Goal: Information Seeking & Learning: Check status

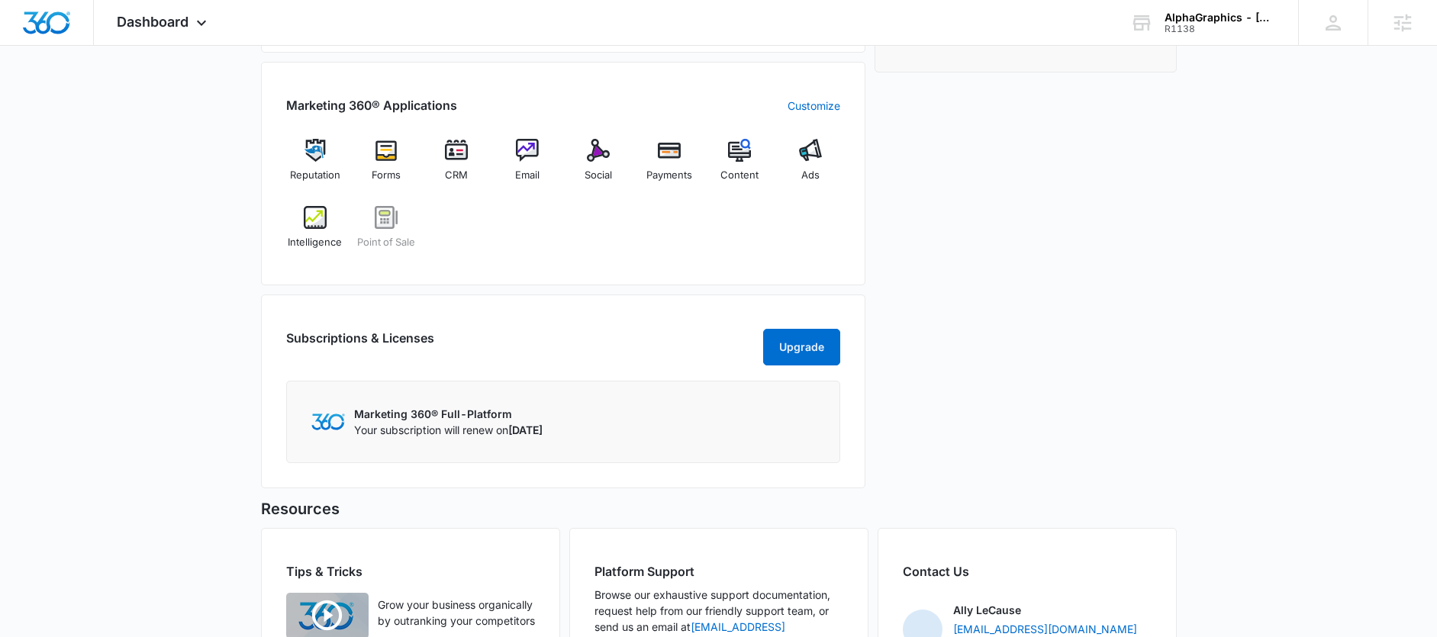
scroll to position [578, 0]
click at [806, 162] on div "Ads" at bounding box center [810, 165] width 59 height 55
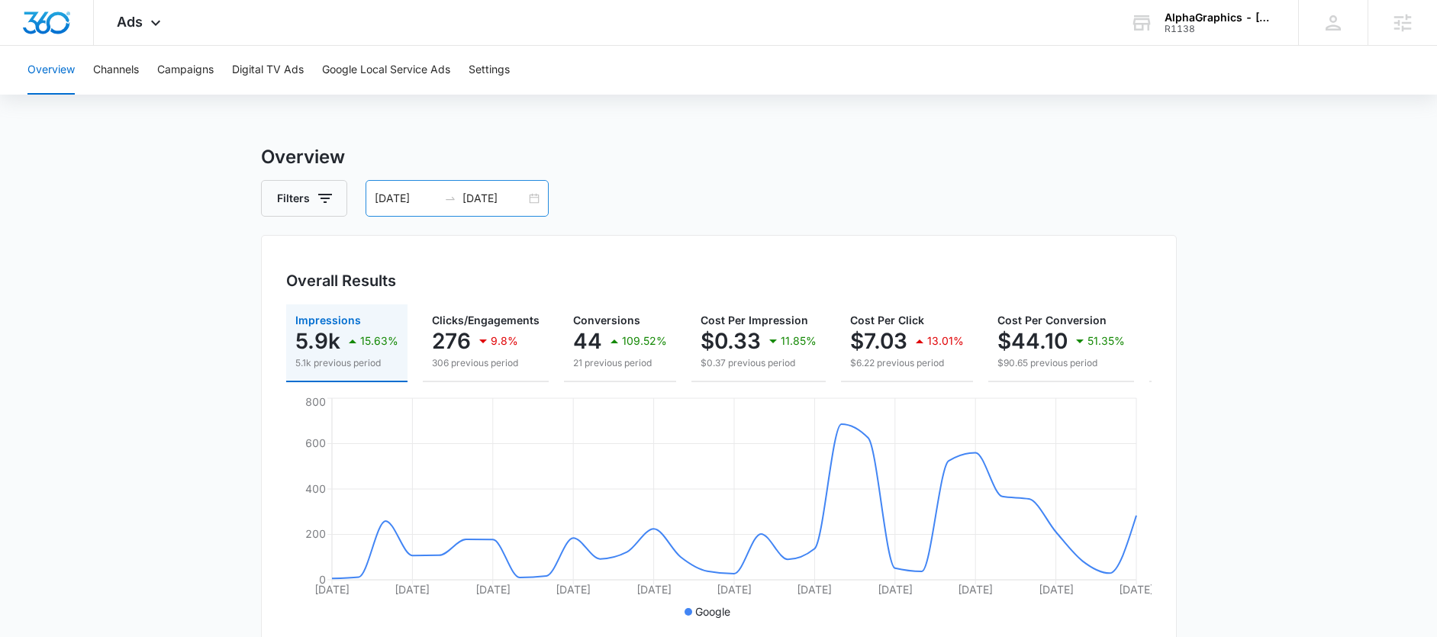
click at [506, 188] on div "07/05/2025 08/04/2025" at bounding box center [456, 198] width 183 height 37
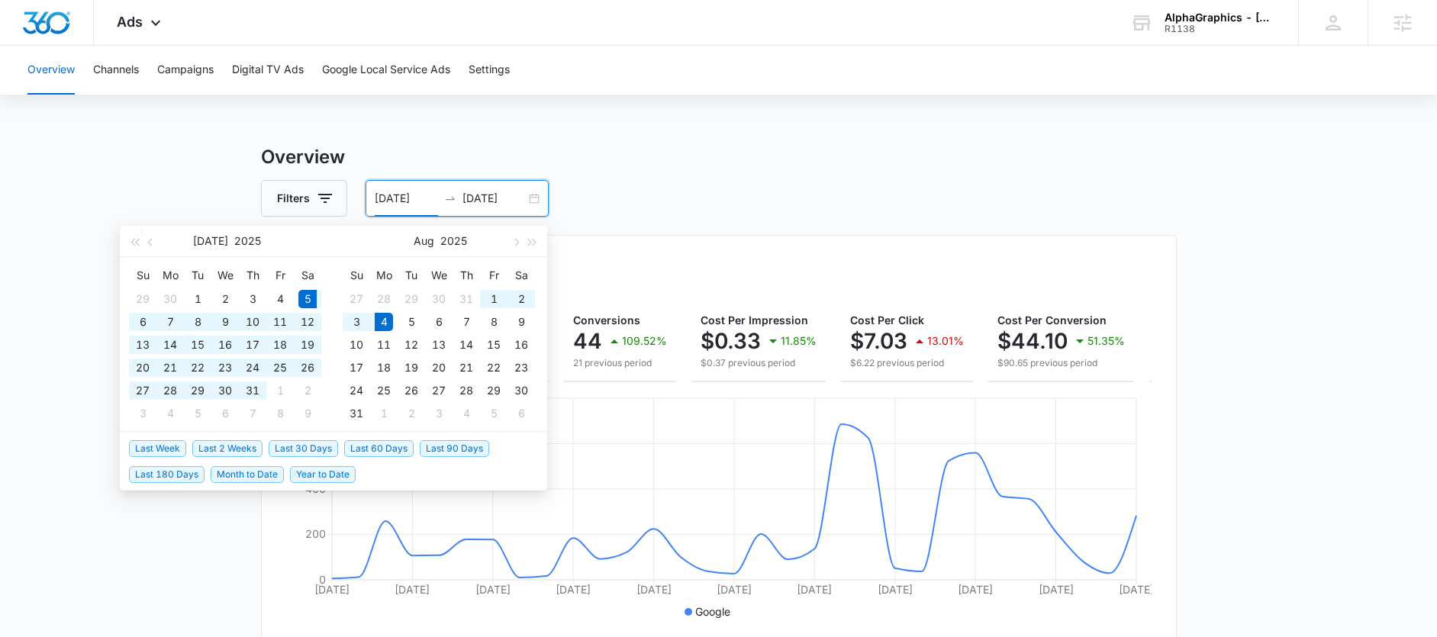
click at [310, 436] on li "Last 30 Days" at bounding box center [307, 448] width 76 height 26
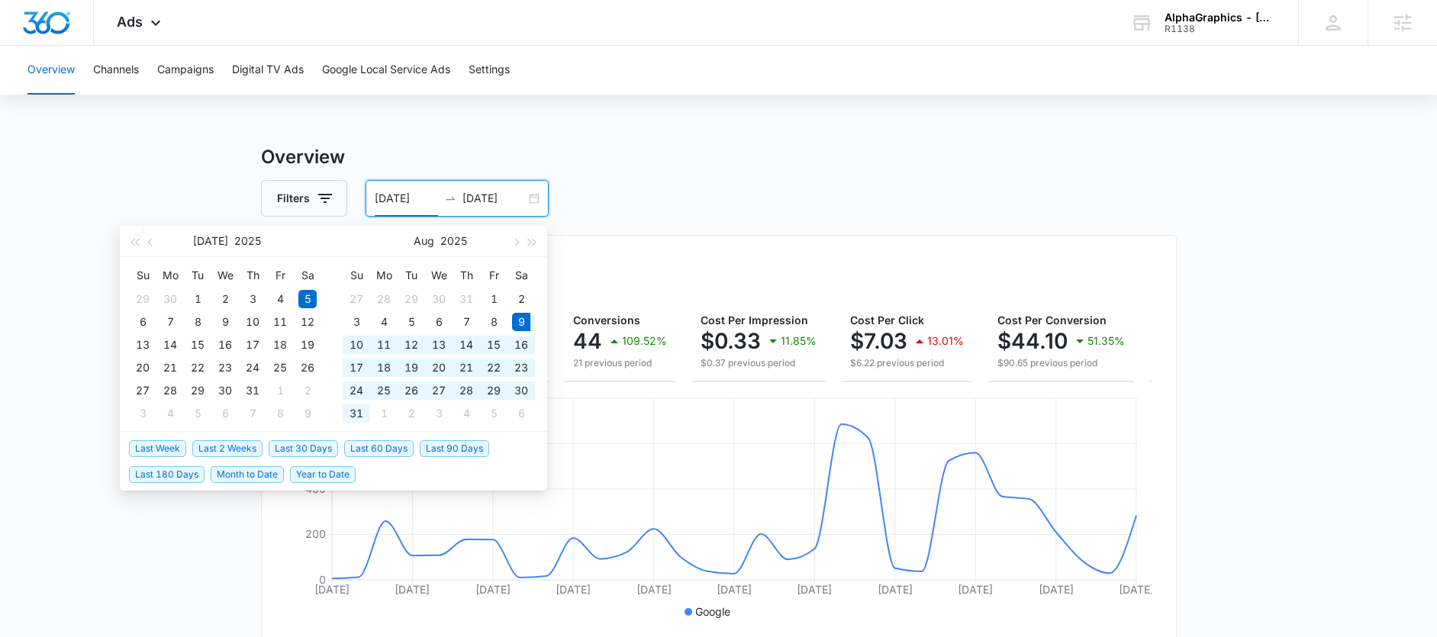
click at [310, 443] on span "Last 30 Days" at bounding box center [303, 448] width 69 height 17
type input "08/09/2025"
type input "[DATE]"
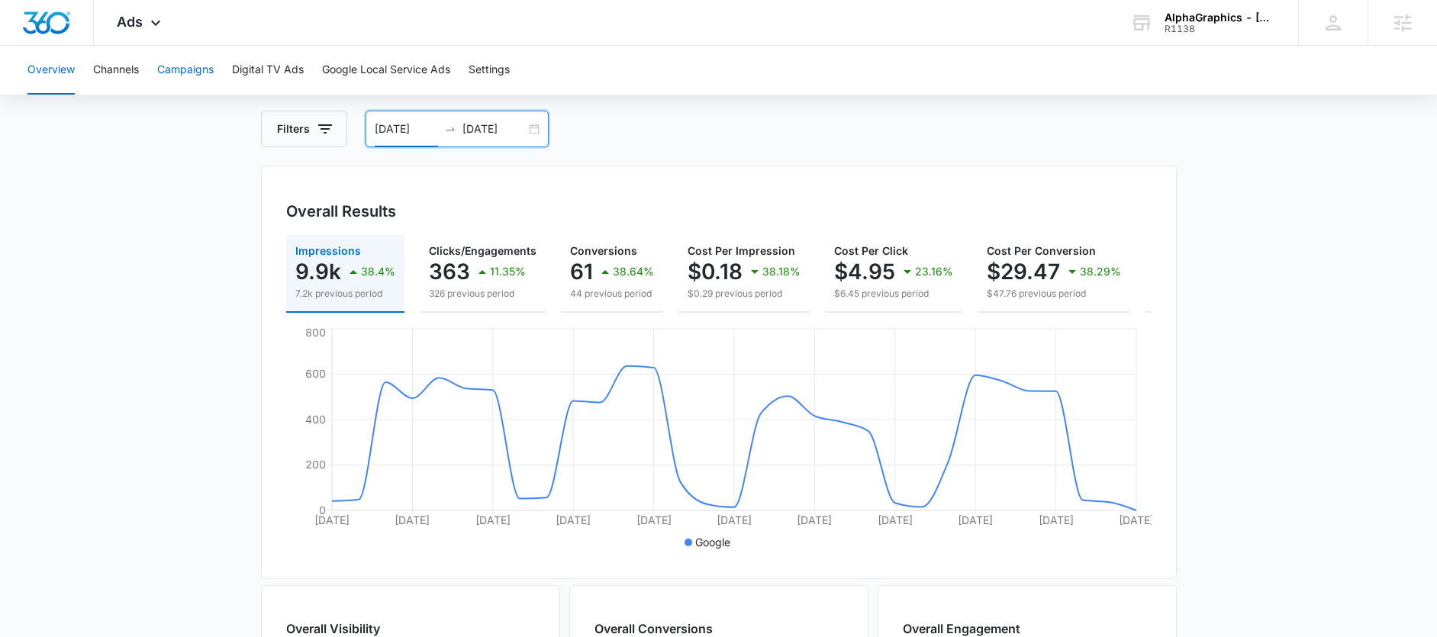
scroll to position [70, 0]
click at [189, 50] on button "Campaigns" at bounding box center [185, 70] width 56 height 49
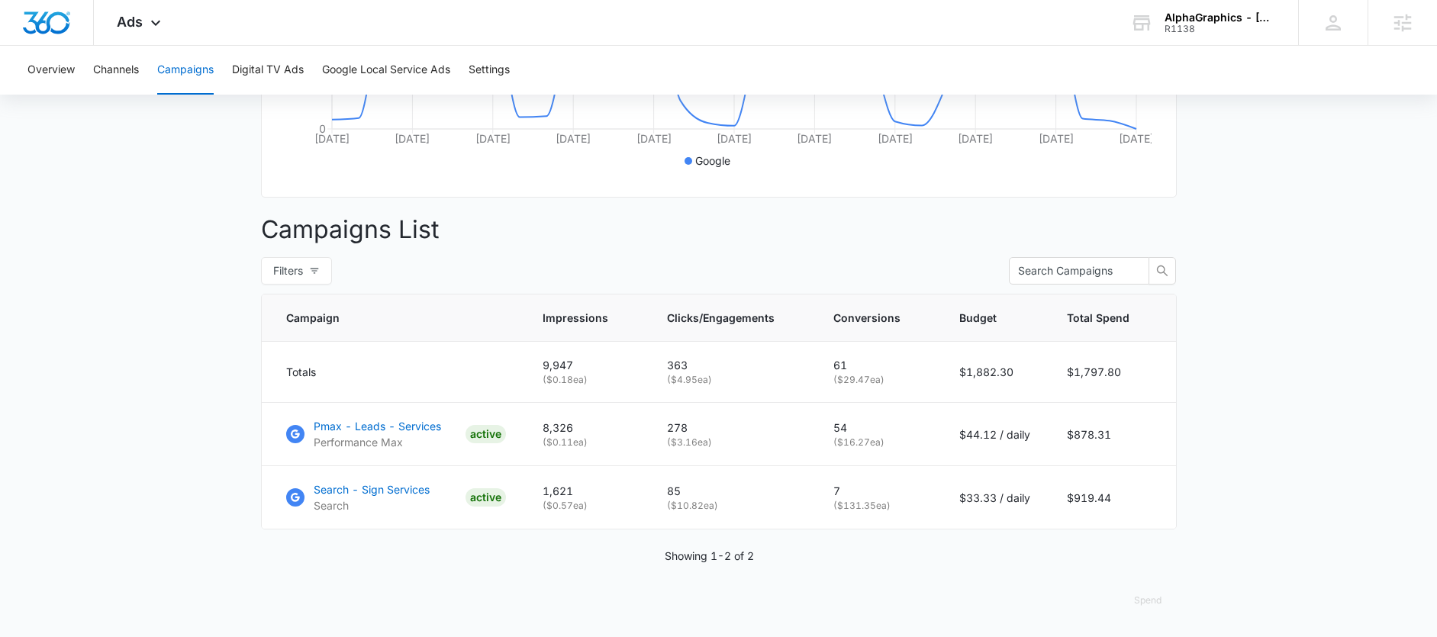
scroll to position [462, 0]
drag, startPoint x: 735, startPoint y: 503, endPoint x: 669, endPoint y: 502, distance: 65.6
click at [669, 502] on td "85 ( $10.82 ea)" at bounding box center [731, 497] width 166 height 63
drag, startPoint x: 851, startPoint y: 491, endPoint x: 835, endPoint y: 492, distance: 16.1
click at [835, 492] on p "7" at bounding box center [877, 491] width 89 height 16
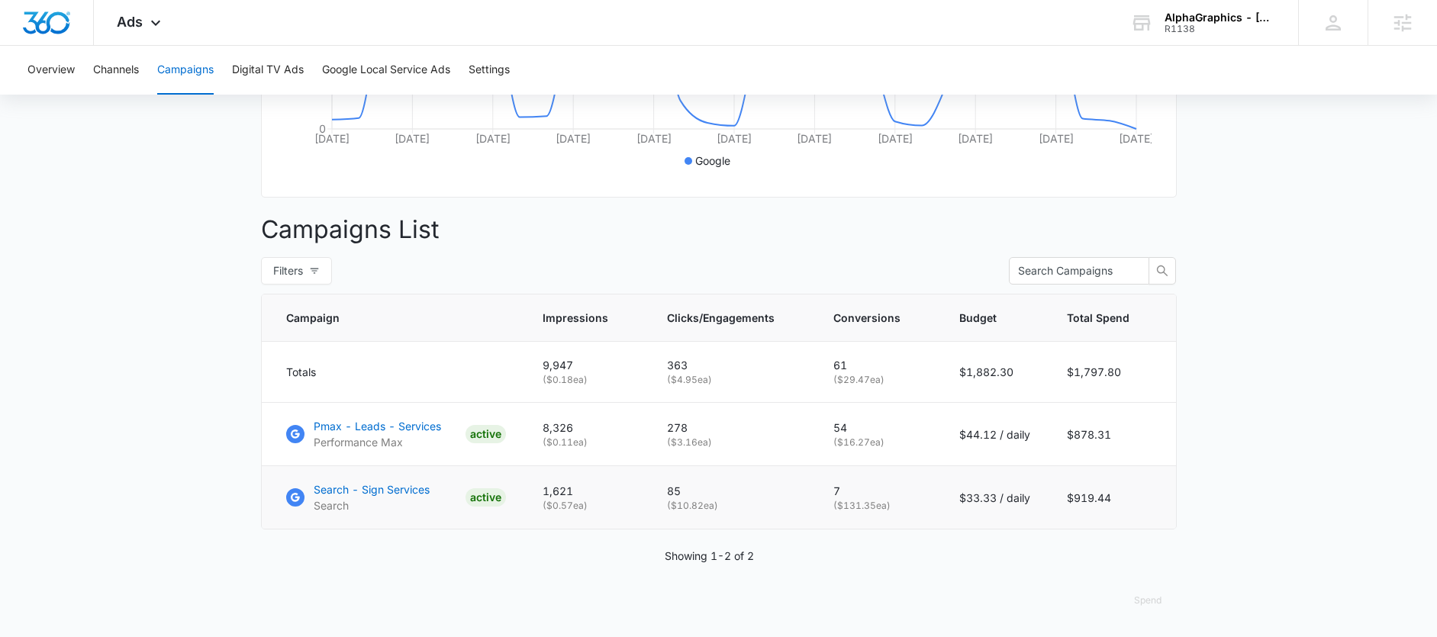
click at [702, 520] on td "85 ( $10.82 ea)" at bounding box center [731, 497] width 166 height 63
drag, startPoint x: 677, startPoint y: 510, endPoint x: 758, endPoint y: 507, distance: 80.9
click at [758, 507] on p "( $10.82 ea)" at bounding box center [732, 506] width 130 height 14
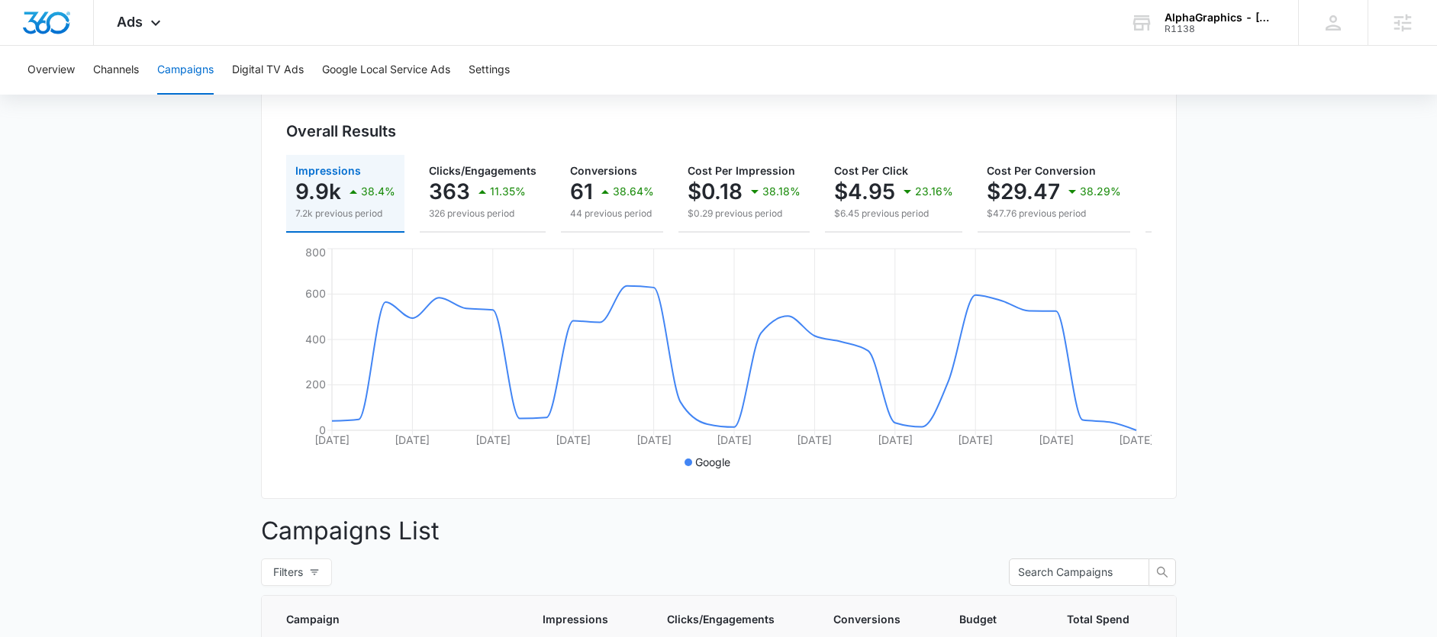
scroll to position [99, 0]
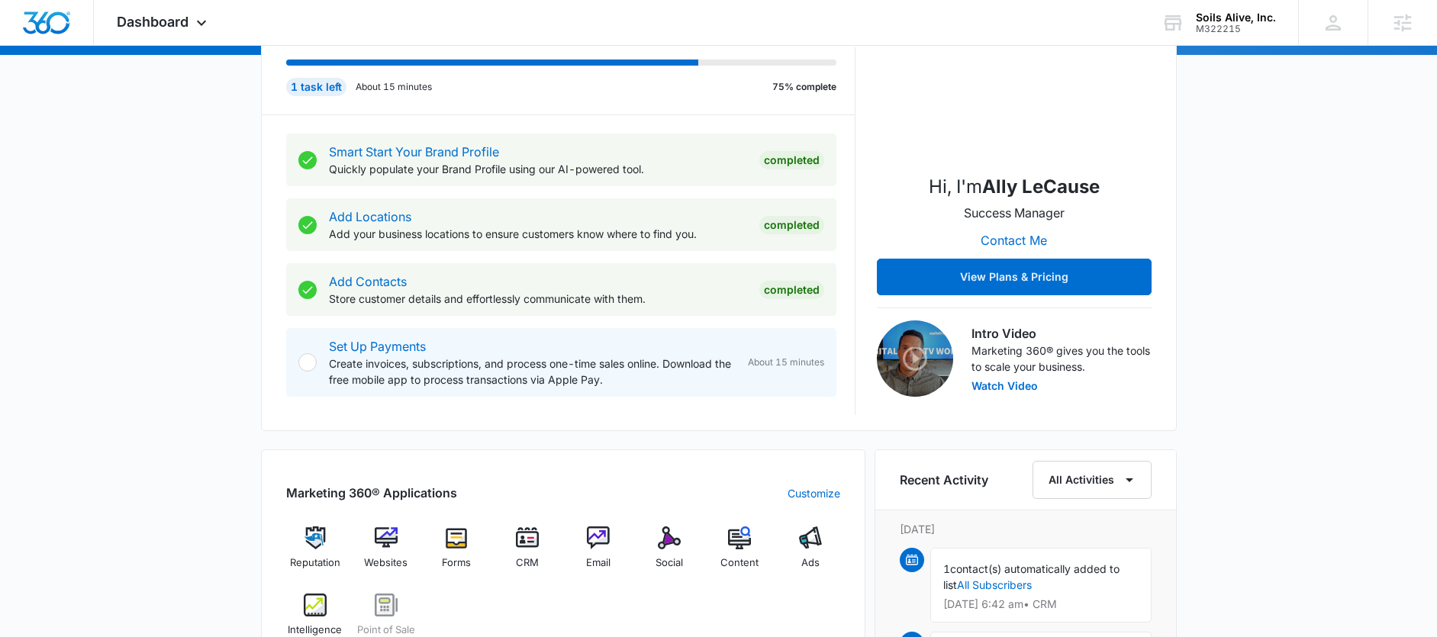
scroll to position [316, 0]
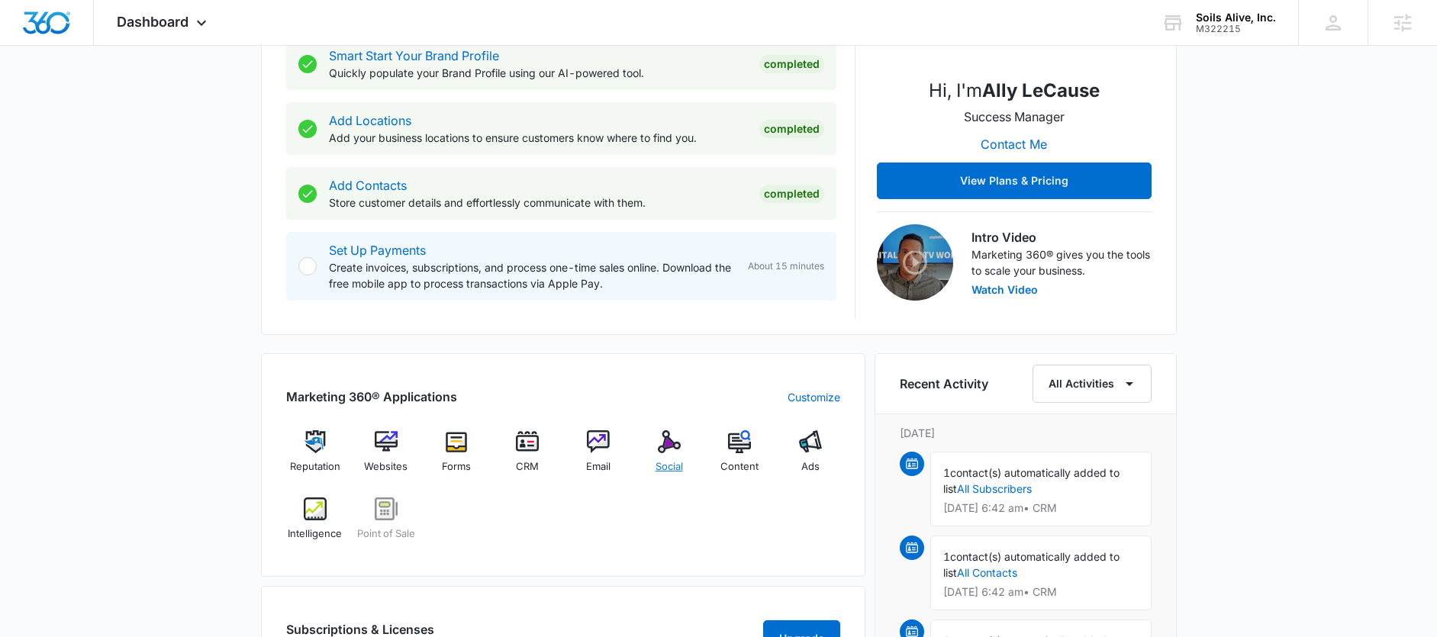
click at [665, 459] on span "Social" at bounding box center [668, 466] width 27 height 15
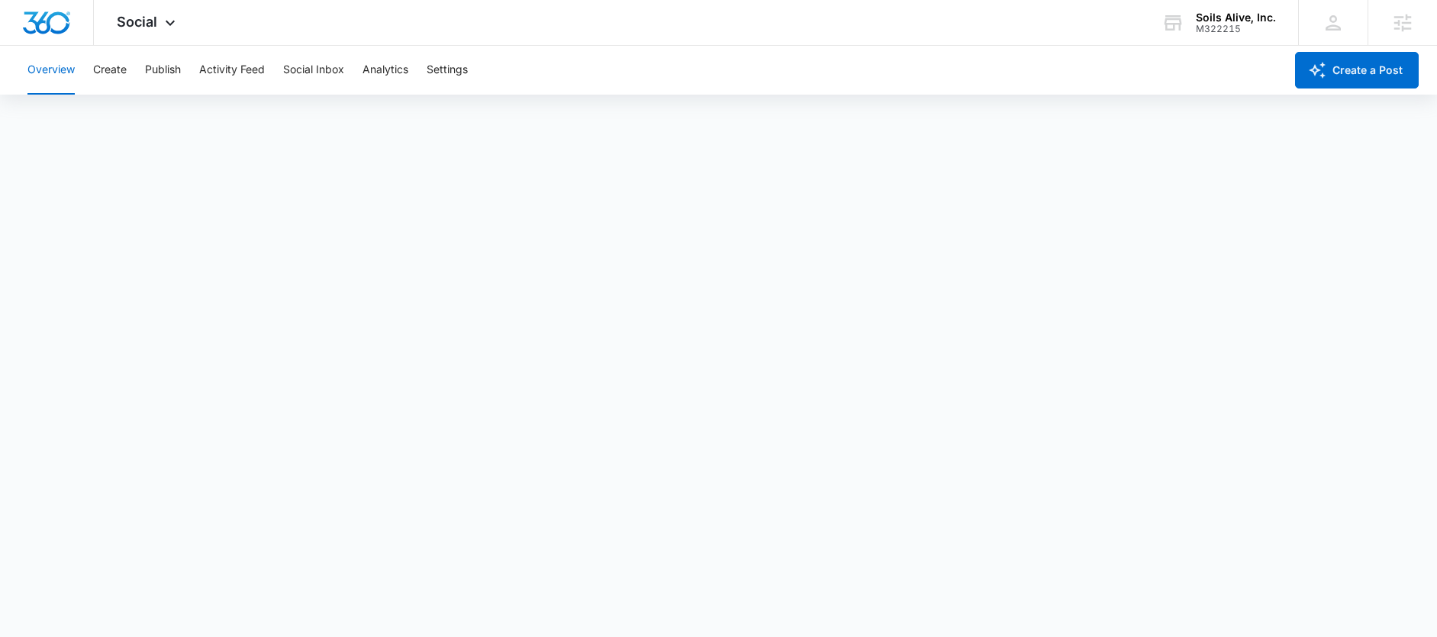
click at [196, 82] on div "Overview Create Publish Activity Feed Social Inbox Analytics Settings" at bounding box center [651, 70] width 1266 height 49
click at [166, 70] on button "Publish" at bounding box center [163, 70] width 36 height 49
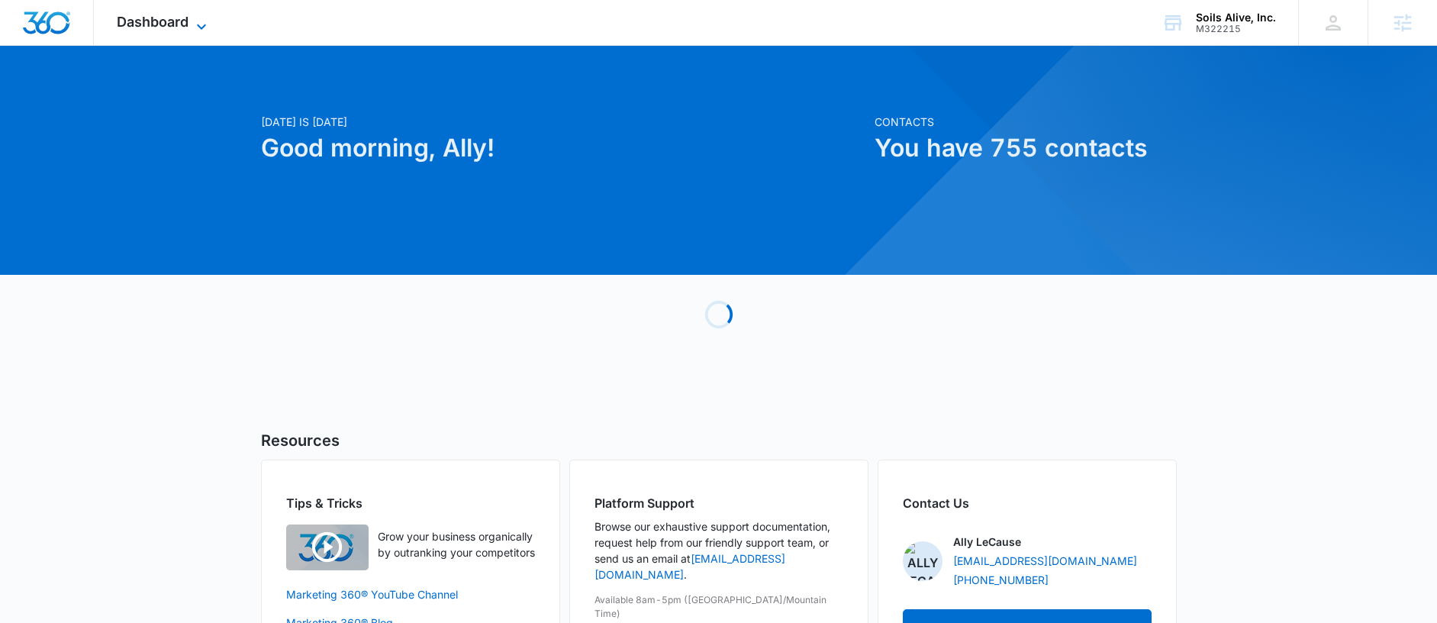
click at [161, 22] on span "Dashboard" at bounding box center [153, 22] width 72 height 16
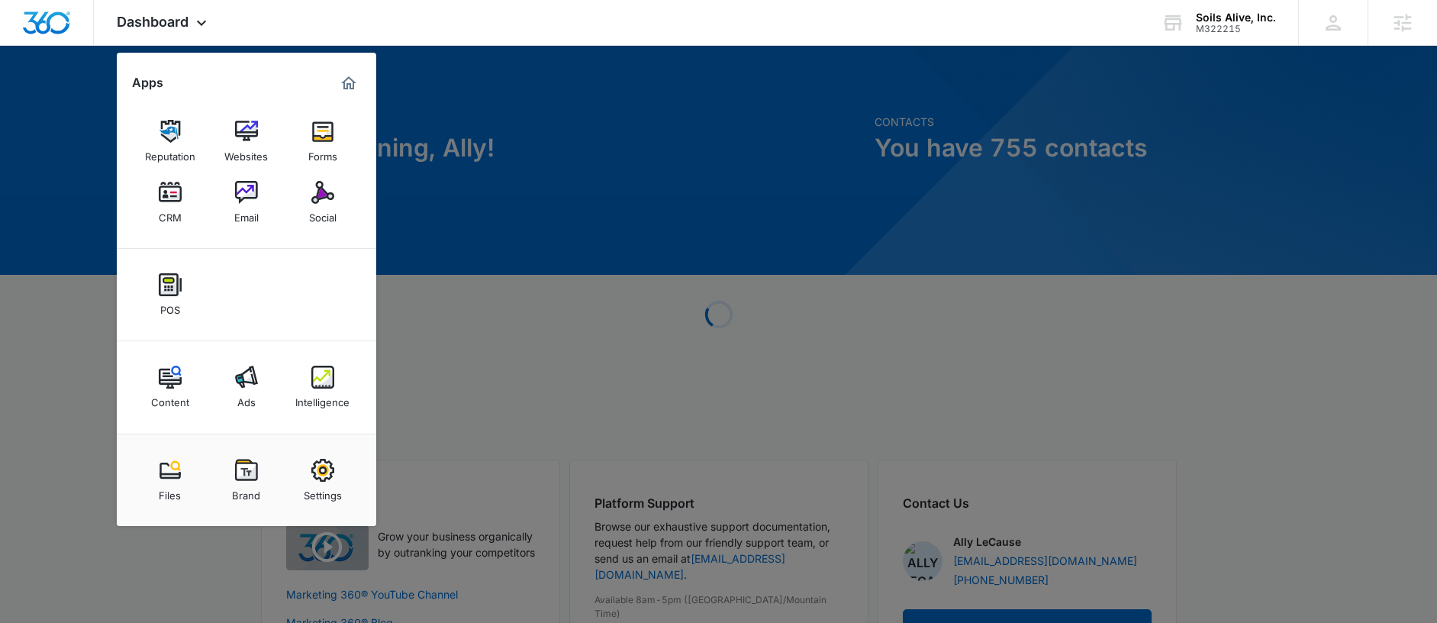
click at [314, 196] on img at bounding box center [322, 192] width 23 height 23
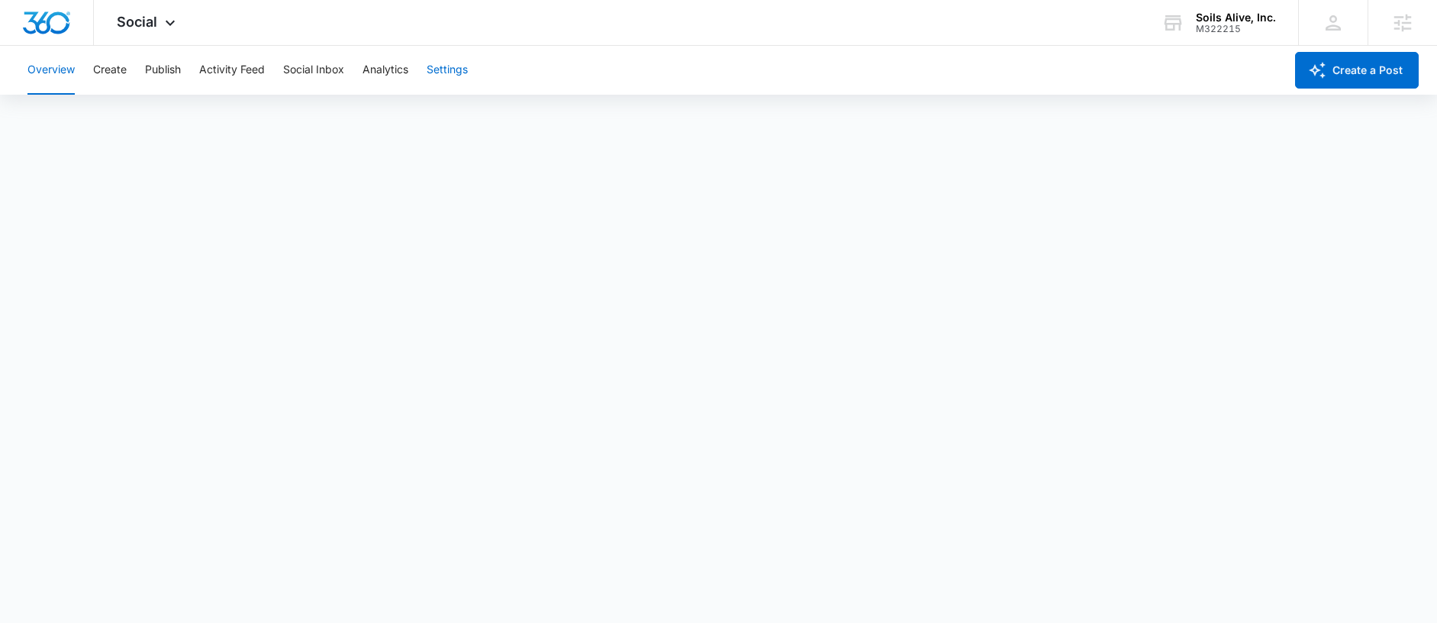
click at [459, 69] on button "Settings" at bounding box center [446, 70] width 41 height 49
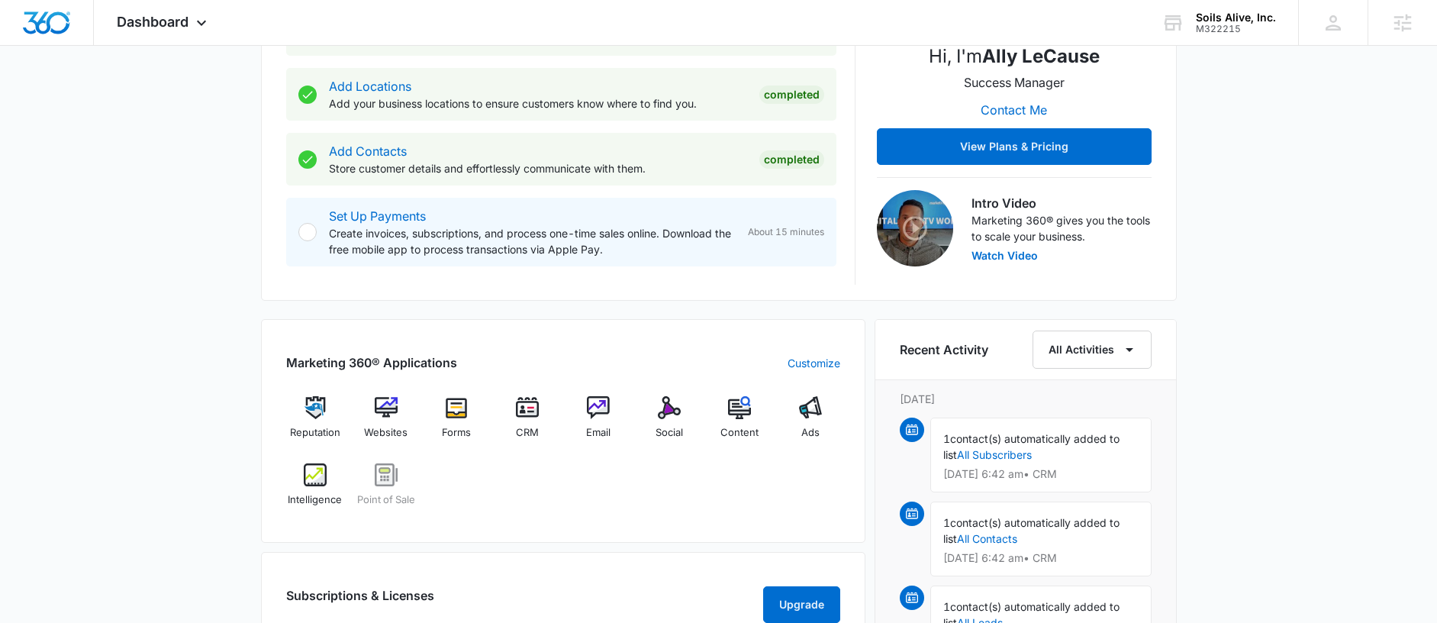
scroll to position [369, 0]
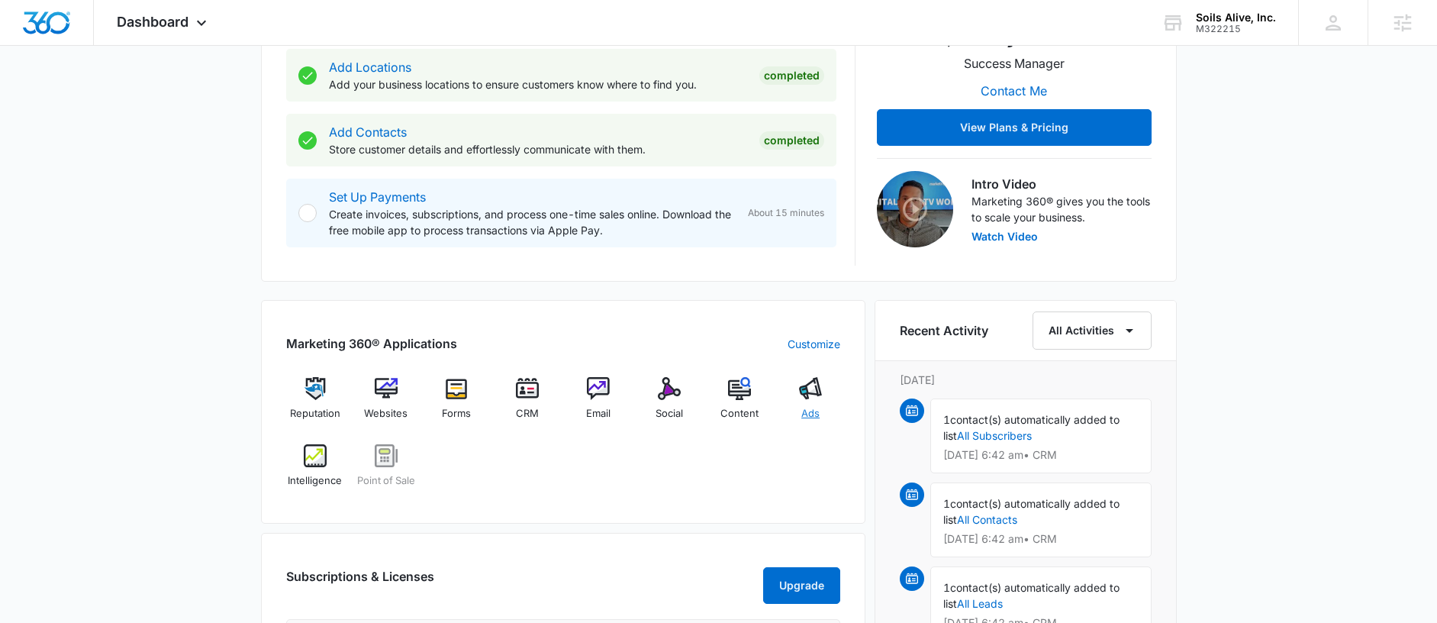
click at [800, 391] on img at bounding box center [810, 388] width 23 height 23
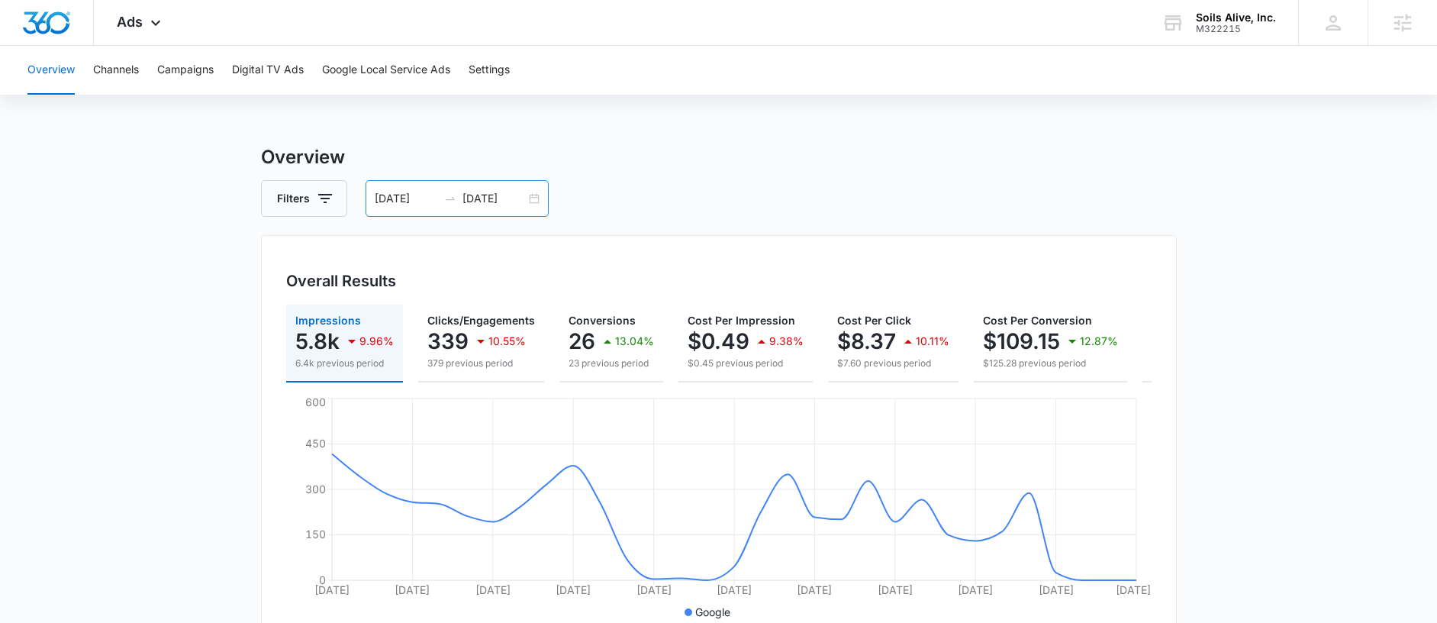
click at [400, 181] on div "07/19/2025 08/18/2025" at bounding box center [456, 198] width 183 height 37
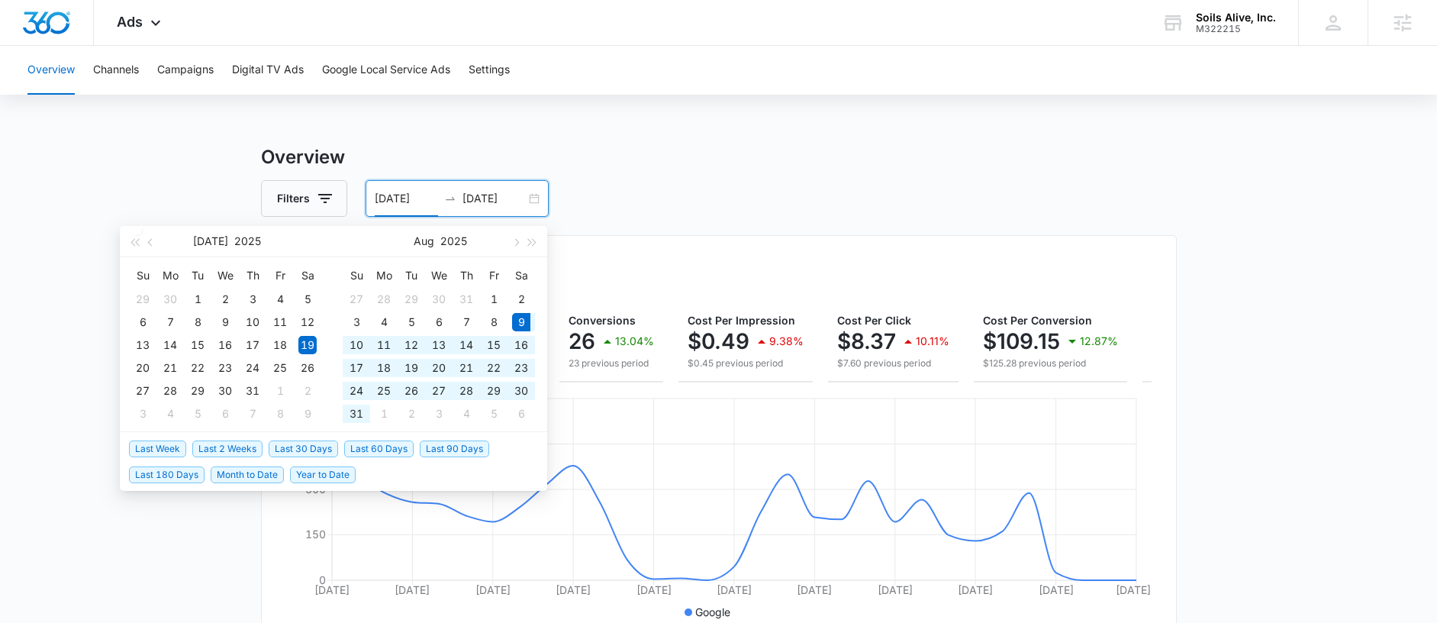
click at [302, 450] on span "Last 30 Days" at bounding box center [303, 448] width 69 height 17
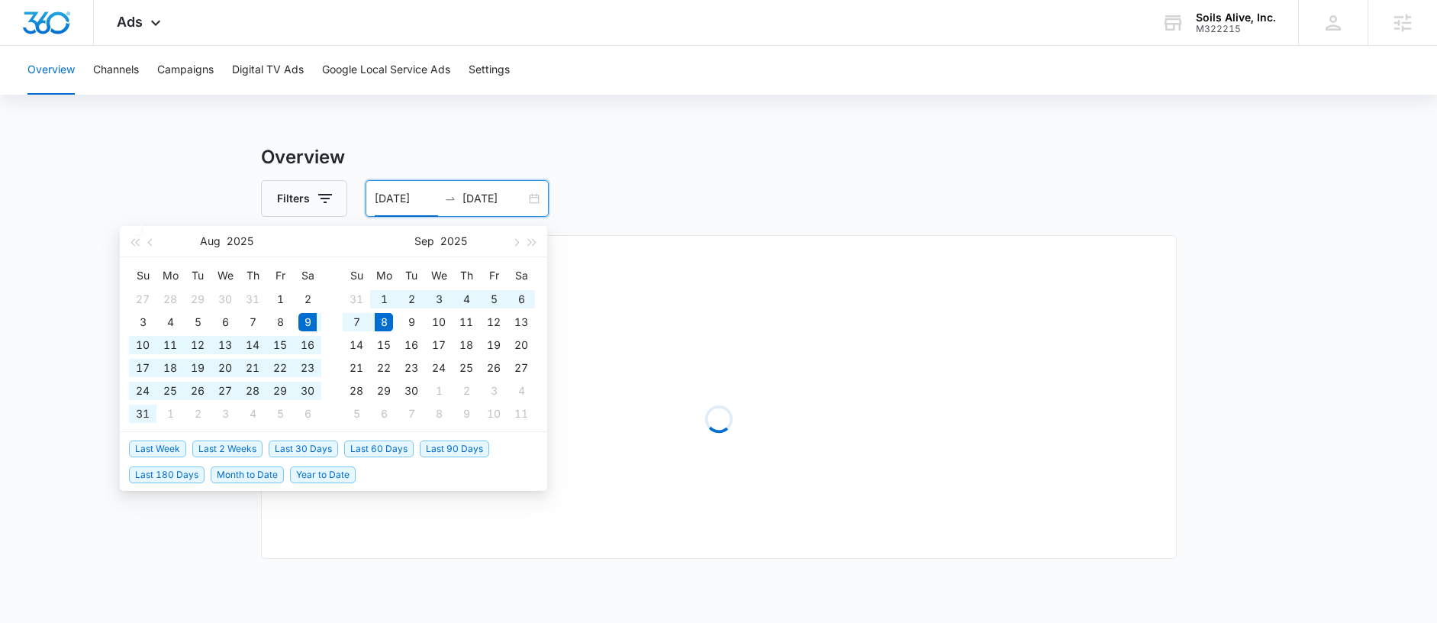
type input "08/09/2025"
type input "[DATE]"
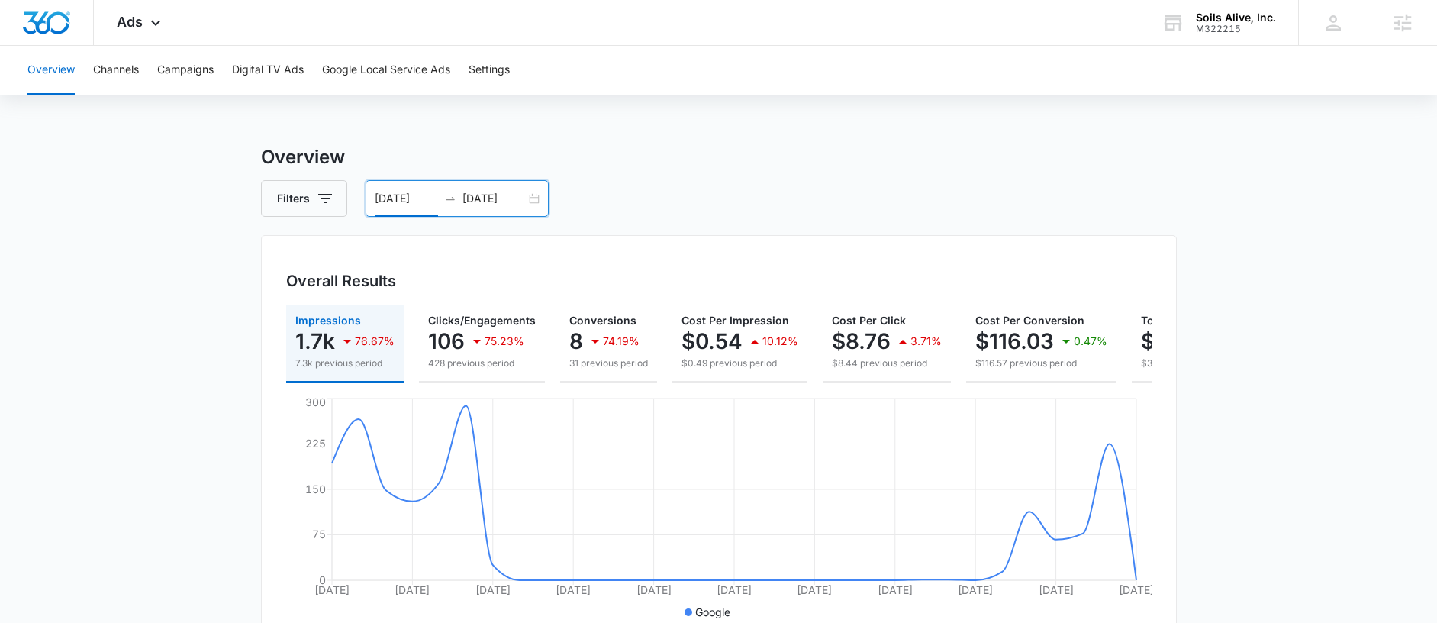
click at [451, 211] on div "08/09/2025 09/08/2025" at bounding box center [456, 198] width 183 height 37
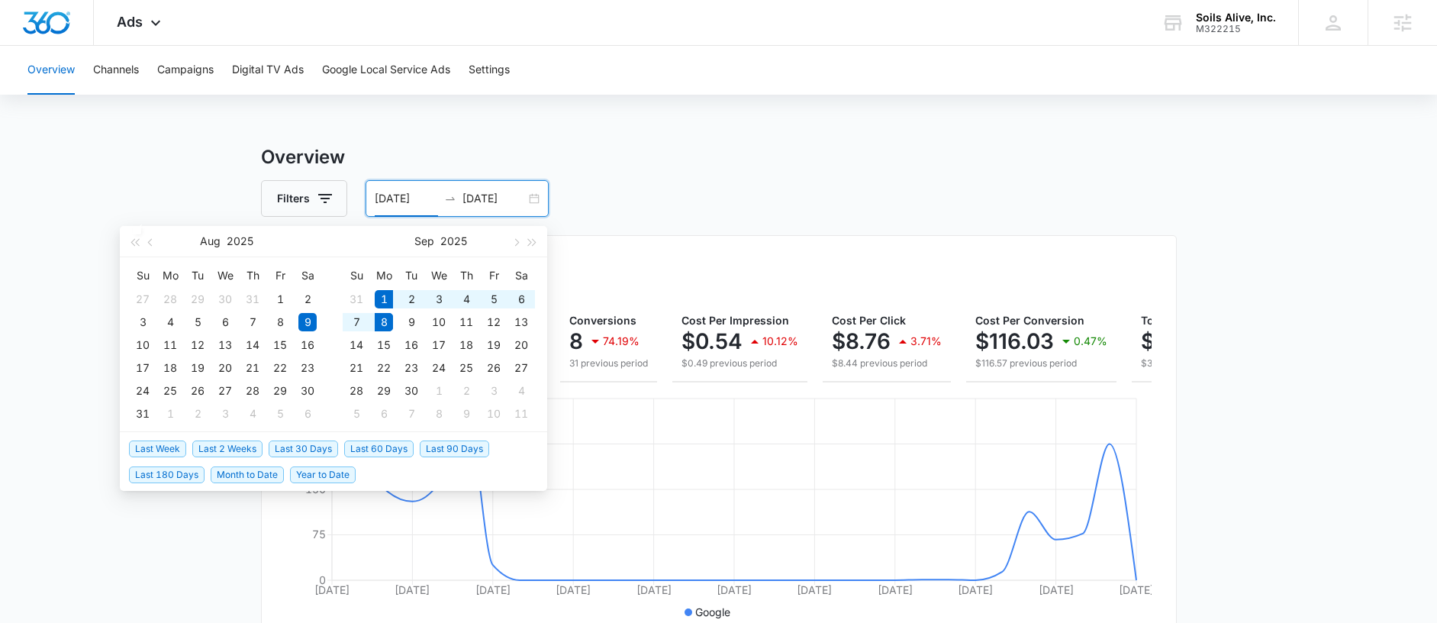
click at [155, 445] on span "Last Week" at bounding box center [157, 448] width 57 height 17
type input "[DATE]"
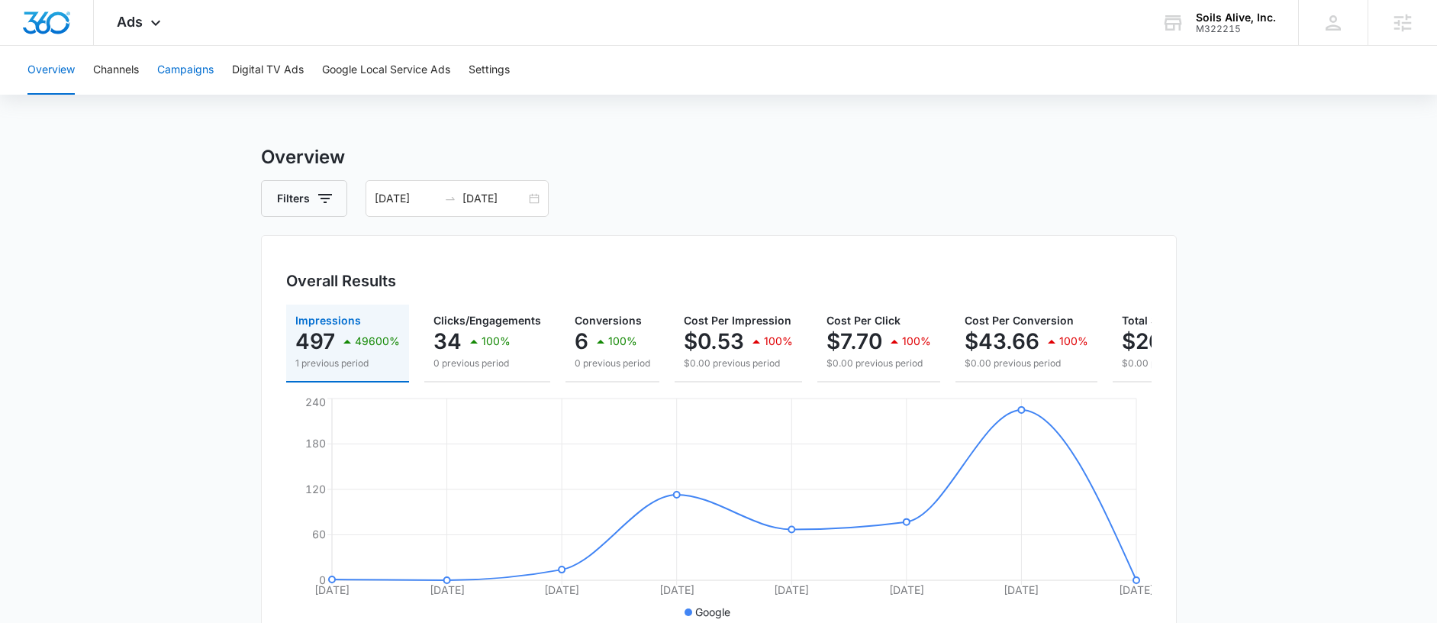
click at [185, 63] on button "Campaigns" at bounding box center [185, 70] width 56 height 49
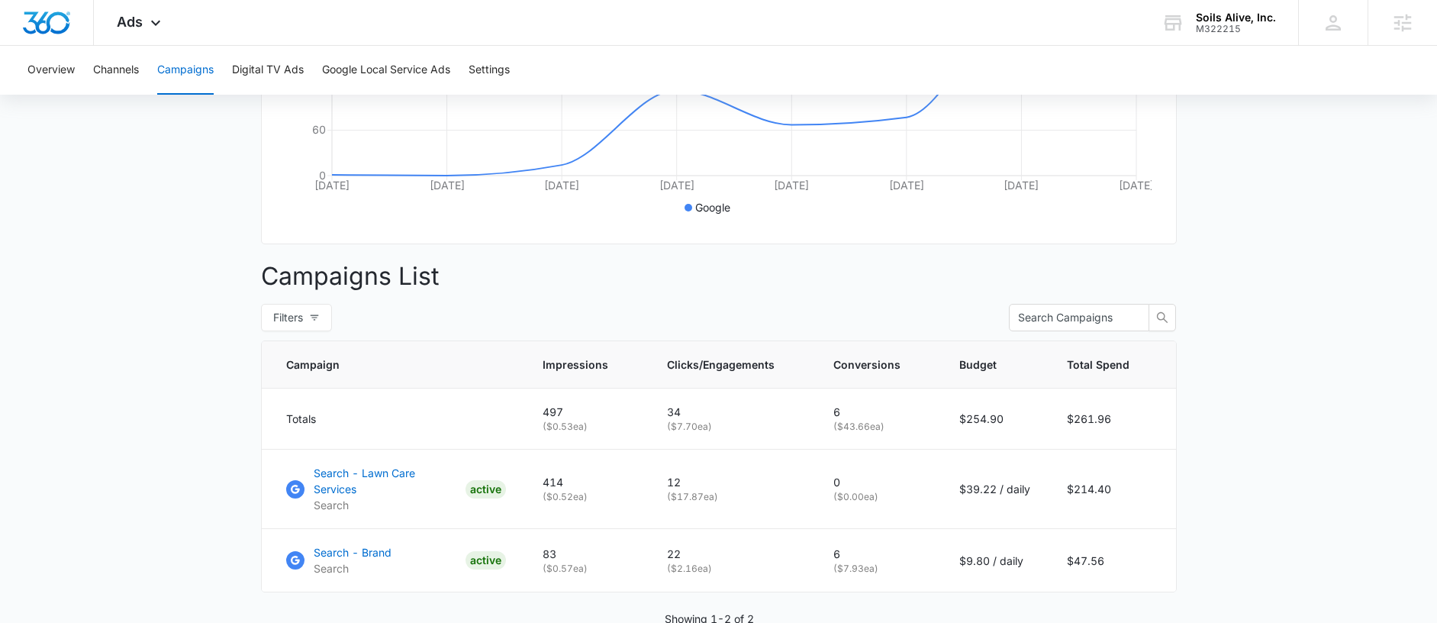
scroll to position [477, 0]
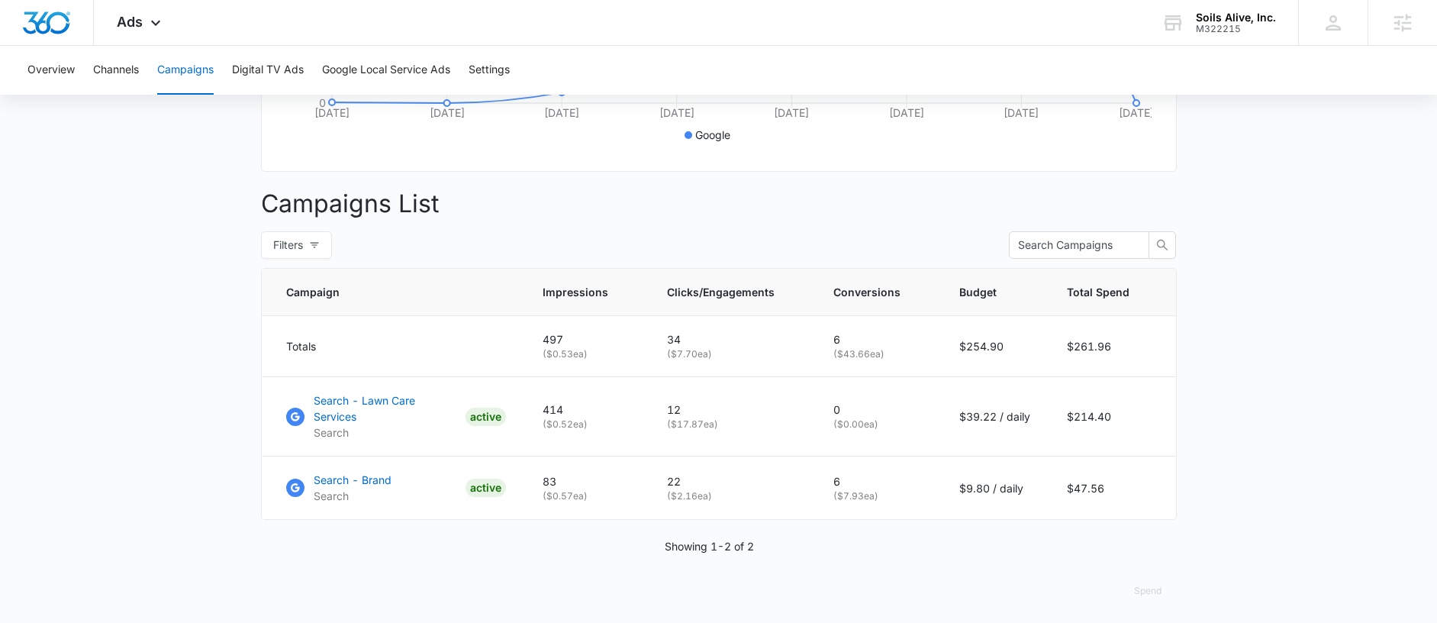
click at [135, 403] on main "Campaigns Filters 09/01/2025 09/08/2025 Overall Results Impressions 497 49600% …" at bounding box center [718, 147] width 1437 height 960
click at [239, 576] on main "Campaigns Filters 09/01/2025 09/08/2025 Overall Results Impressions 497 49600% …" at bounding box center [718, 147] width 1437 height 960
click at [349, 412] on p "Search - Lawn Care Services" at bounding box center [387, 408] width 146 height 32
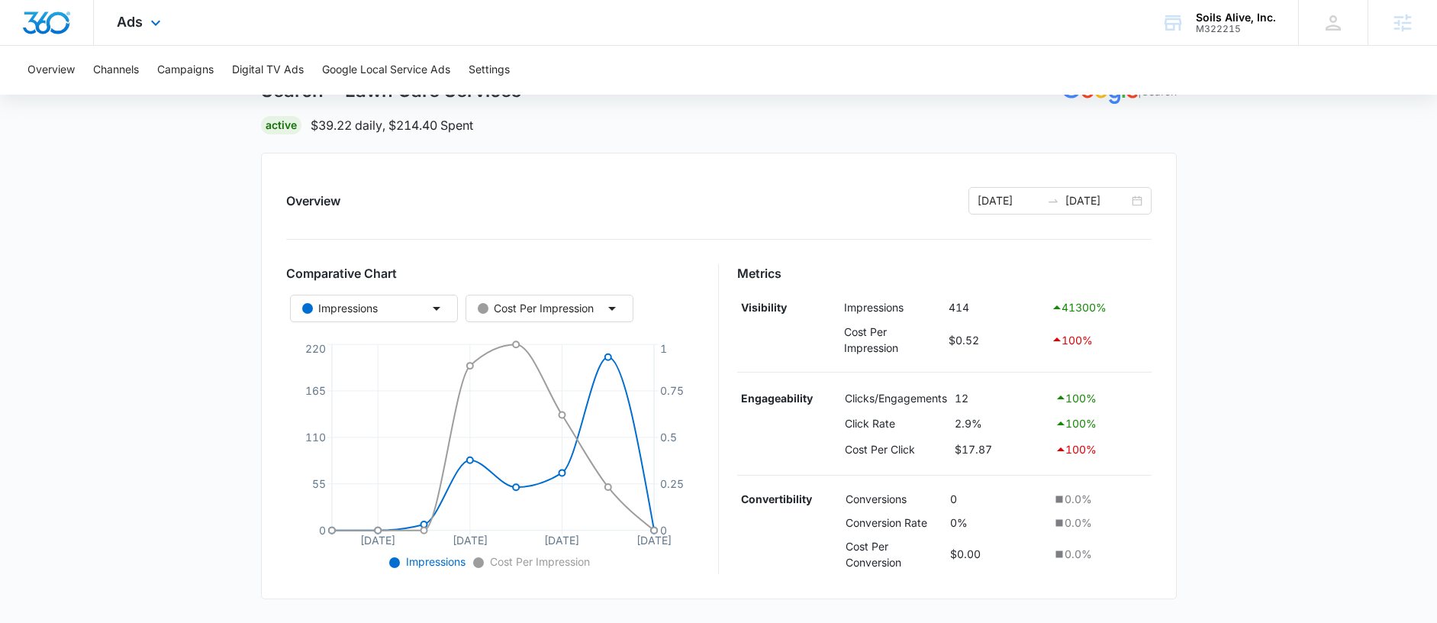
scroll to position [117, 0]
